Goal: Find specific page/section: Find specific page/section

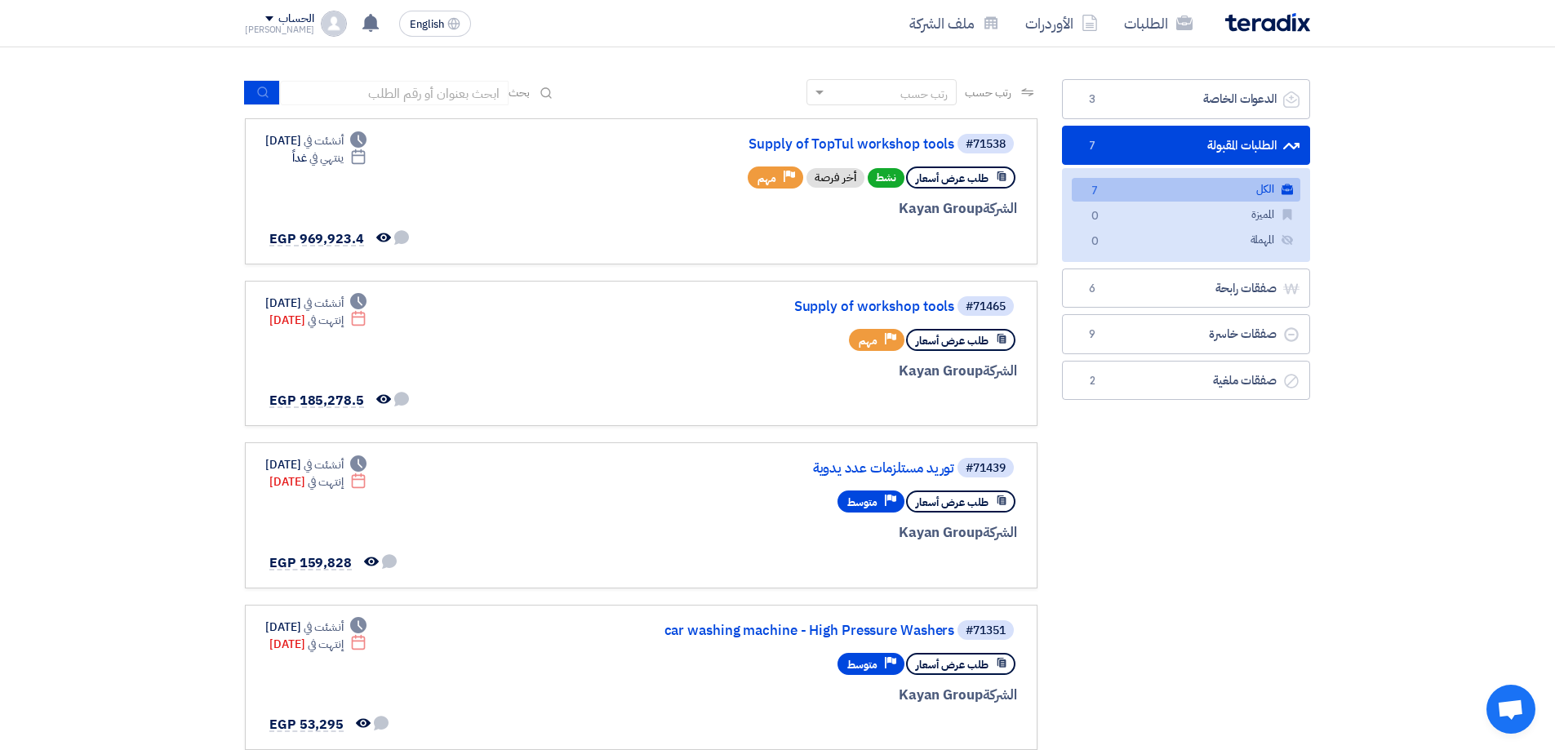
click at [1227, 151] on link "الطلبات المقبولة الطلبات المقبولة 7" at bounding box center [1186, 146] width 248 height 40
click at [890, 138] on link "Supply of TopTul workshop tools" at bounding box center [791, 144] width 326 height 15
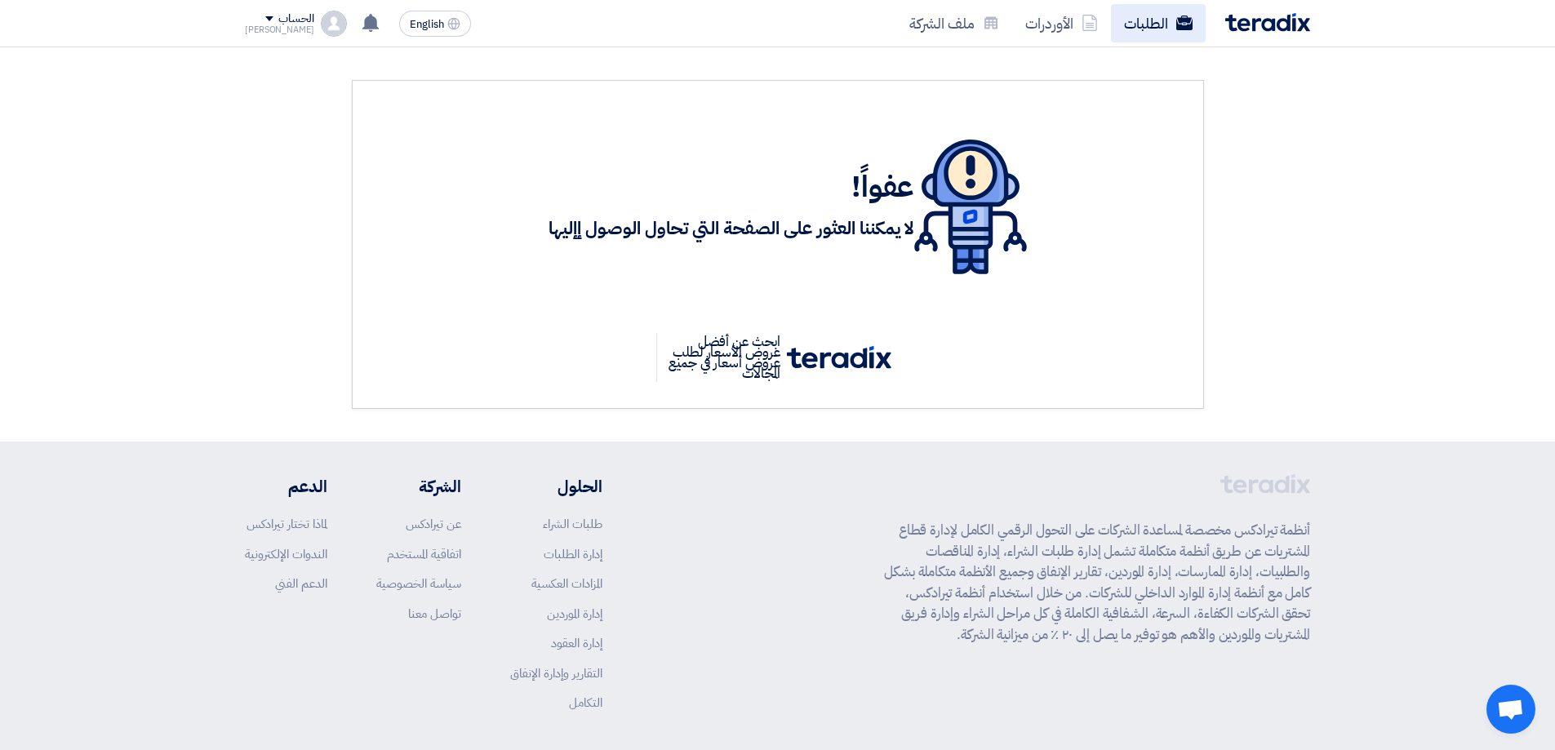
click at [1171, 26] on link "الطلبات" at bounding box center [1158, 23] width 95 height 38
